Goal: Obtain resource: Download file/media

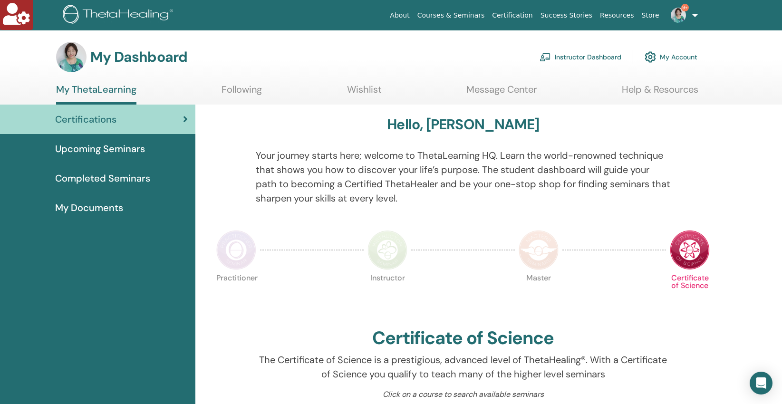
click at [566, 55] on link "Instructor Dashboard" at bounding box center [581, 57] width 82 height 21
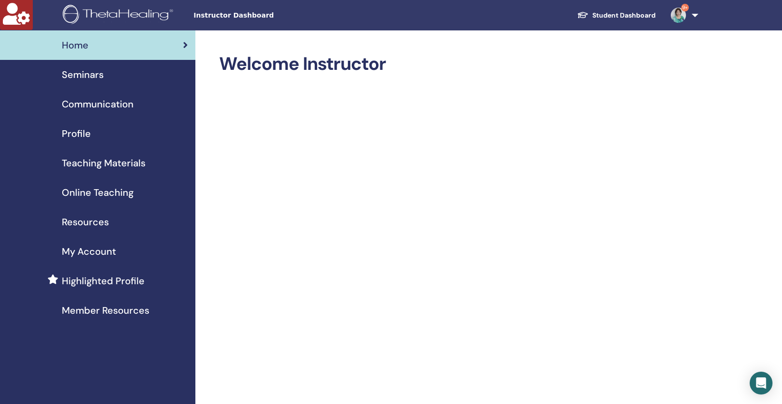
click at [112, 163] on span "Teaching Materials" at bounding box center [104, 163] width 84 height 14
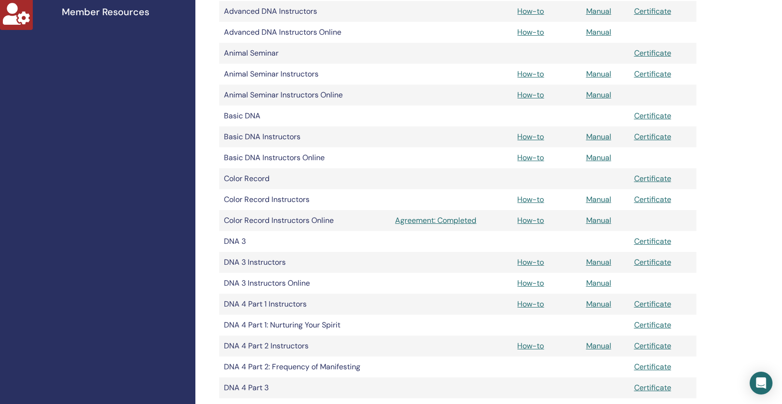
scroll to position [376, 0]
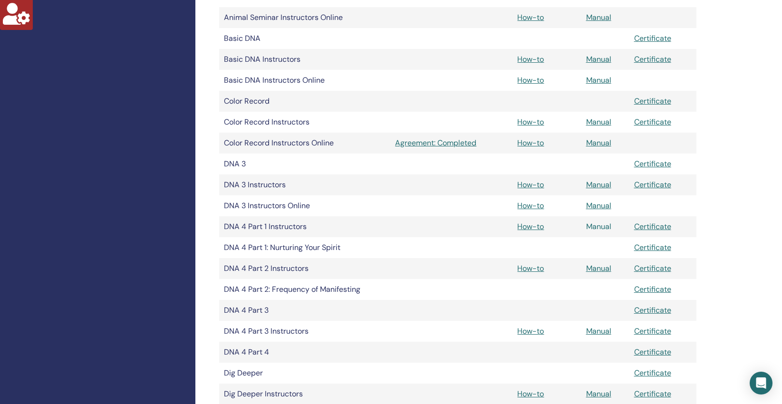
click at [603, 224] on link "Manual" at bounding box center [598, 227] width 25 height 10
